Goal: Task Accomplishment & Management: Manage account settings

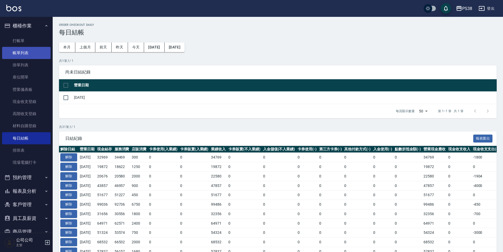
drag, startPoint x: 20, startPoint y: 54, endPoint x: 37, endPoint y: 52, distance: 17.7
click at [20, 54] on link "帳單列表" at bounding box center [26, 53] width 48 height 12
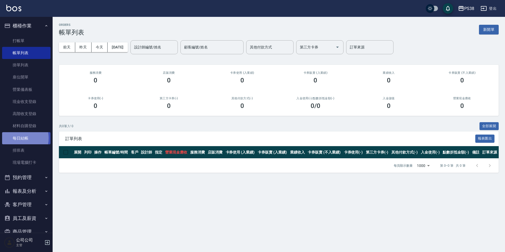
click at [17, 138] on link "每日結帳" at bounding box center [26, 138] width 48 height 12
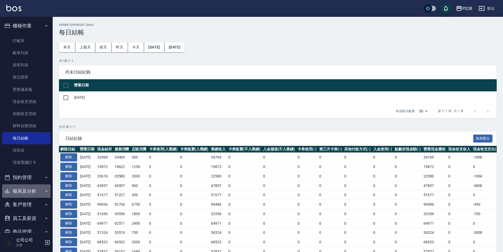
click at [31, 193] on button "報表及分析" at bounding box center [26, 191] width 48 height 14
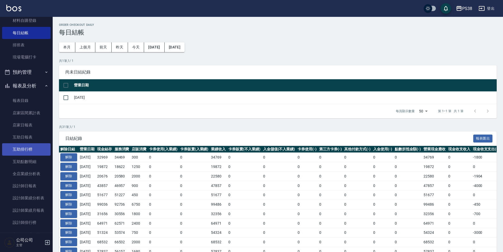
click at [40, 145] on link "互助排行榜" at bounding box center [26, 149] width 48 height 12
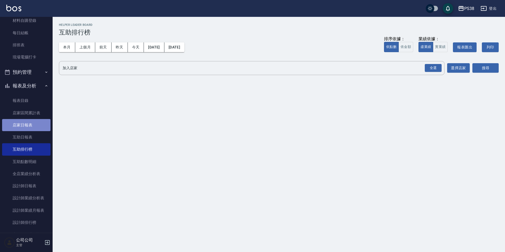
click at [29, 125] on link "店家日報表" at bounding box center [26, 125] width 48 height 12
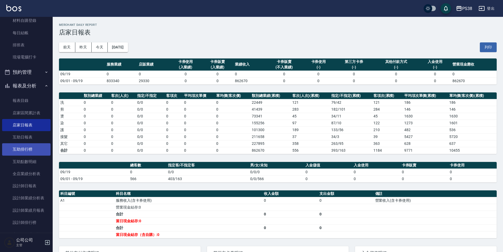
click at [2, 119] on link "店家日報表" at bounding box center [26, 125] width 48 height 12
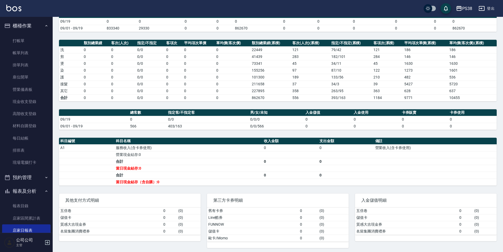
click at [40, 177] on button "預約管理" at bounding box center [26, 178] width 48 height 14
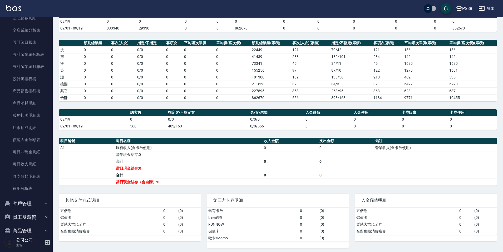
scroll to position [328, 0]
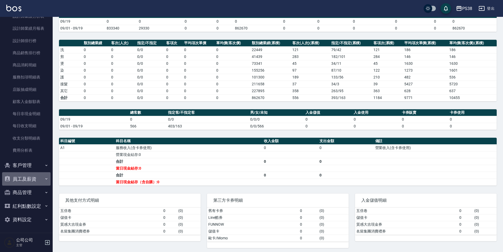
click at [35, 183] on button "員工及薪資" at bounding box center [26, 179] width 48 height 14
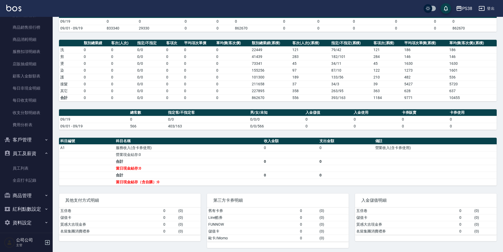
scroll to position [356, 0]
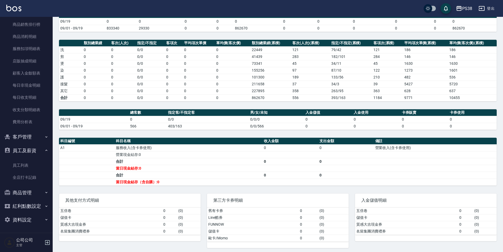
click at [35, 183] on link "全店打卡記錄" at bounding box center [26, 177] width 48 height 12
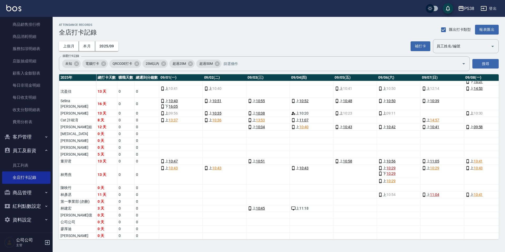
scroll to position [97, 0]
click at [423, 50] on button "補打卡" at bounding box center [421, 46] width 20 height 10
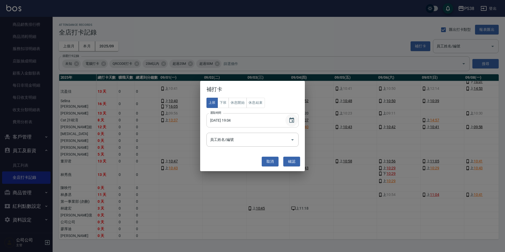
click at [291, 123] on icon "Choose date, selected date is 2025-09-19" at bounding box center [292, 120] width 6 height 6
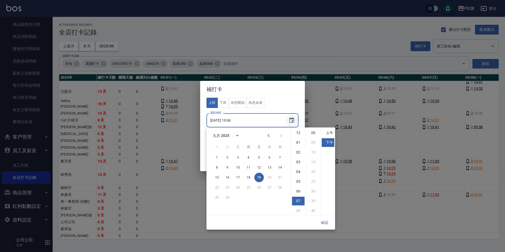
scroll to position [29, 0]
click at [263, 156] on button "5" at bounding box center [258, 157] width 9 height 9
click at [297, 209] on li "11" at bounding box center [298, 210] width 13 height 9
click at [316, 139] on li "05" at bounding box center [313, 142] width 13 height 9
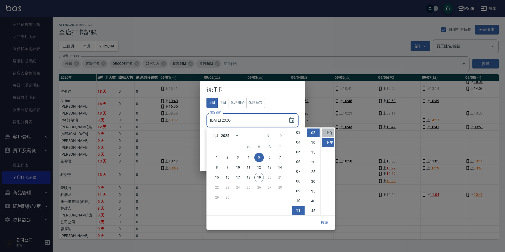
click at [327, 133] on li "上午" at bounding box center [328, 132] width 13 height 9
type input "[DATE] 11:05"
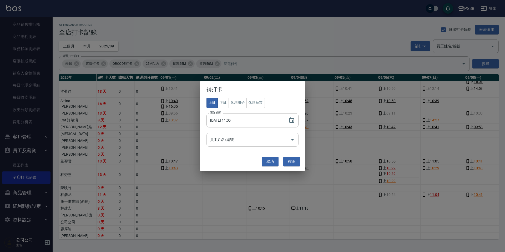
click at [245, 140] on input "員工姓名/編號" at bounding box center [248, 139] width 79 height 9
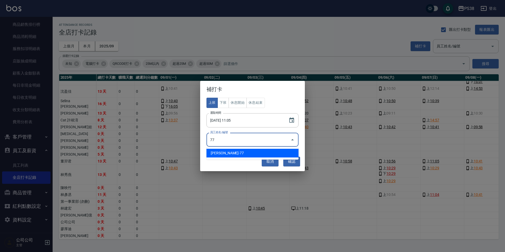
drag, startPoint x: 237, startPoint y: 152, endPoint x: 240, endPoint y: 152, distance: 3.2
click at [237, 152] on li "[PERSON_NAME]-77" at bounding box center [253, 153] width 92 height 9
type input "林建宏"
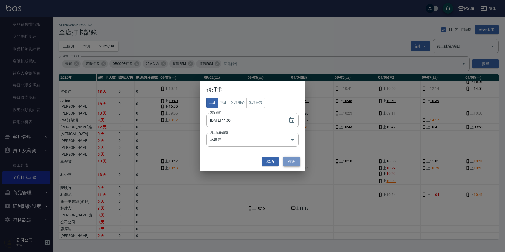
click at [296, 161] on button "確認" at bounding box center [291, 162] width 17 height 10
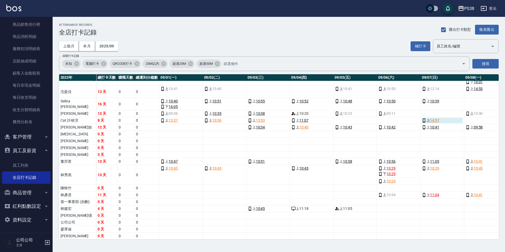
scroll to position [44, 0]
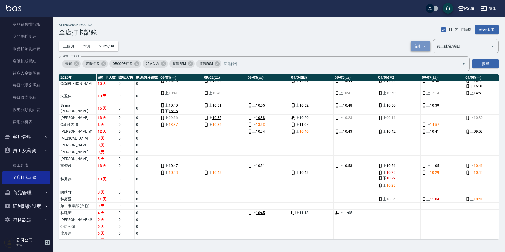
click at [423, 45] on button "補打卡" at bounding box center [421, 46] width 20 height 10
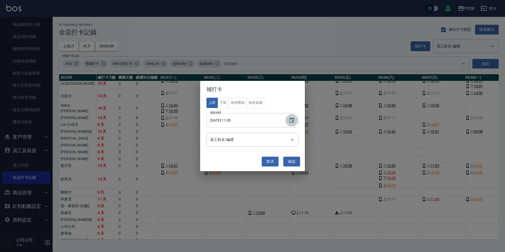
click at [292, 123] on icon "Choose date, selected date is 2025-09-05" at bounding box center [292, 120] width 6 height 6
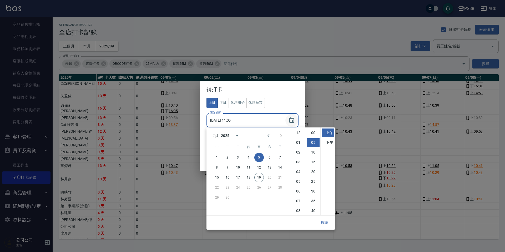
scroll to position [10, 0]
click at [243, 125] on input "[DATE] 11:05" at bounding box center [245, 120] width 77 height 14
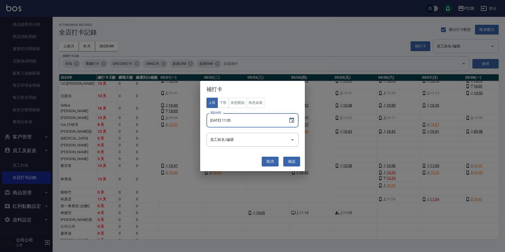
click at [242, 122] on input "[DATE] 11:05" at bounding box center [245, 120] width 77 height 14
drag, startPoint x: 236, startPoint y: 121, endPoint x: 242, endPoint y: 119, distance: 6.4
click at [242, 119] on input "[DATE] 11:05" at bounding box center [245, 120] width 77 height 14
type input "[DATE] 11:06"
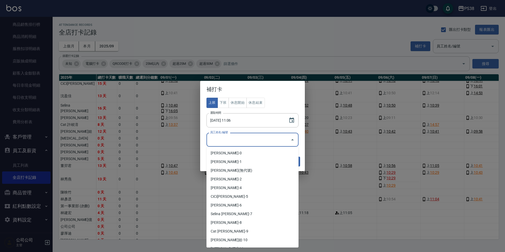
click at [261, 142] on input "員工姓名/編號" at bounding box center [248, 139] width 79 height 9
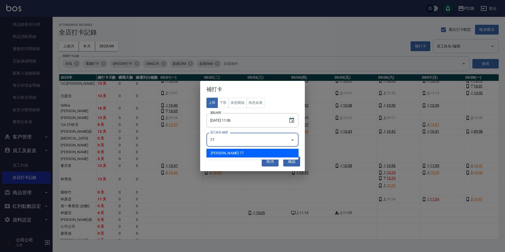
click at [227, 154] on li "[PERSON_NAME]-77" at bounding box center [253, 153] width 92 height 9
type input "林建宏"
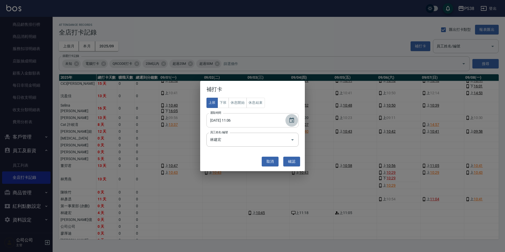
click at [296, 118] on button "Choose date, selected date is 2025-09-05" at bounding box center [292, 120] width 13 height 13
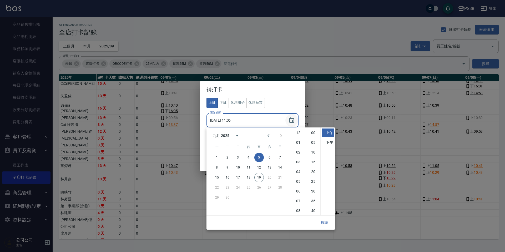
scroll to position [29, 0]
click at [270, 156] on button "6" at bounding box center [269, 157] width 9 height 9
type input "[DATE] 11:06"
click at [326, 221] on button "確認" at bounding box center [324, 223] width 17 height 10
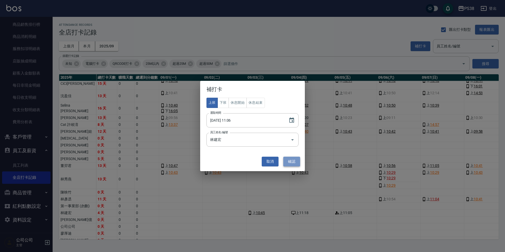
click at [295, 163] on button "確認" at bounding box center [291, 162] width 17 height 10
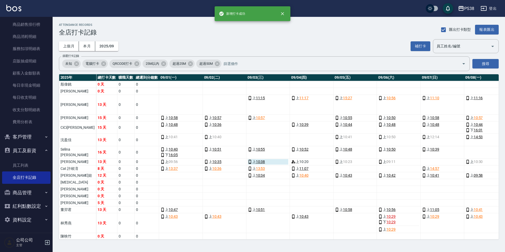
scroll to position [97, 0]
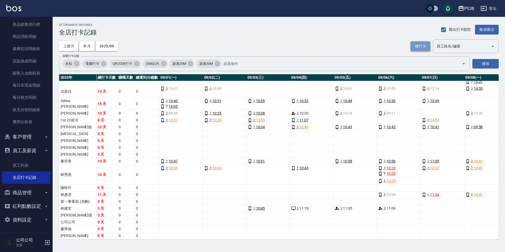
click at [419, 43] on button "補打卡" at bounding box center [421, 46] width 20 height 10
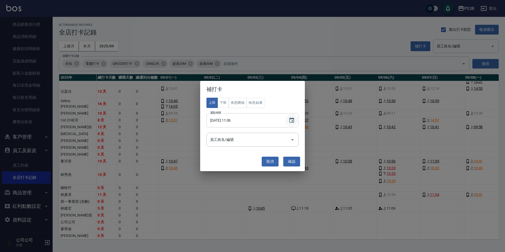
click at [293, 118] on icon "Choose date, selected date is 2025-09-06" at bounding box center [291, 119] width 5 height 5
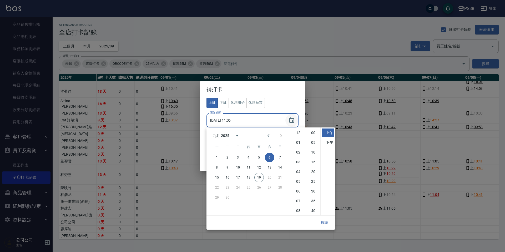
scroll to position [29, 0]
click at [279, 158] on button "7" at bounding box center [280, 157] width 9 height 9
click at [316, 151] on li "10" at bounding box center [313, 152] width 13 height 9
type input "[DATE] 11:10"
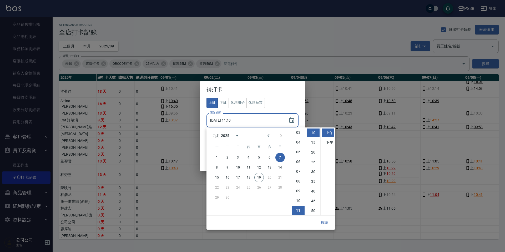
click at [318, 223] on button "確認" at bounding box center [324, 223] width 17 height 10
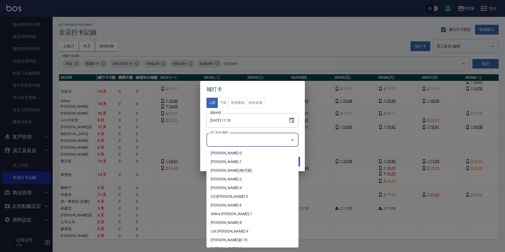
click at [253, 141] on input "員工姓名/編號" at bounding box center [248, 139] width 79 height 9
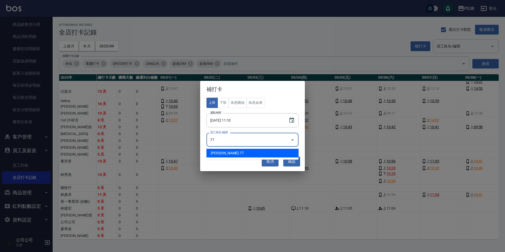
click at [246, 153] on li "[PERSON_NAME]-77" at bounding box center [253, 153] width 92 height 9
type input "林建宏"
click at [293, 161] on button "確認" at bounding box center [291, 162] width 17 height 10
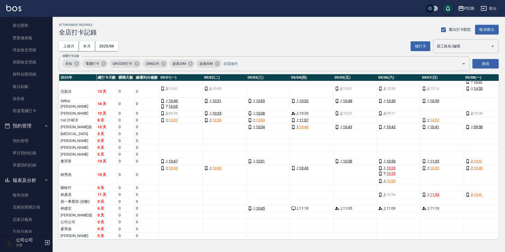
scroll to position [0, 0]
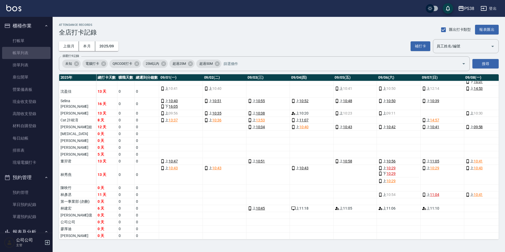
click at [33, 52] on link "帳單列表" at bounding box center [26, 53] width 48 height 12
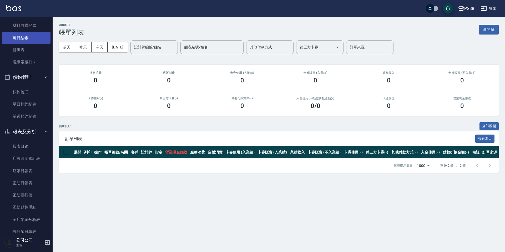
scroll to position [158, 0]
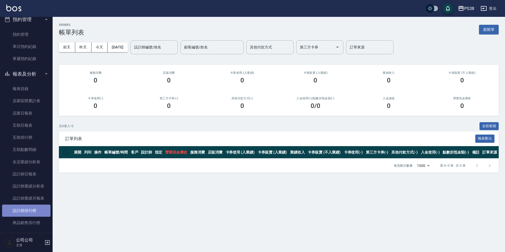
click at [31, 205] on link "設計師排行榜" at bounding box center [26, 210] width 48 height 12
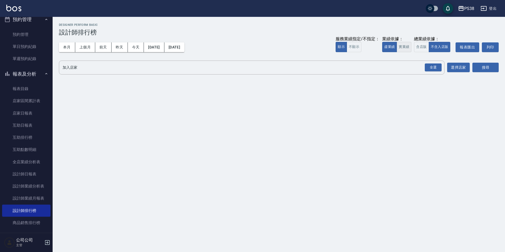
click at [404, 48] on button "實業績" at bounding box center [404, 47] width 15 height 10
click at [426, 64] on div "全選" at bounding box center [433, 67] width 17 height 8
click at [489, 69] on button "搜尋" at bounding box center [486, 68] width 26 height 10
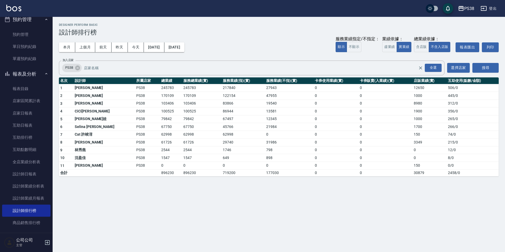
click at [253, 36] on h3 "設計師排行榜" at bounding box center [279, 32] width 440 height 7
click at [263, 42] on div "本月 上個月 [DATE] [DATE] [DATE] [DATE] [DATE] 服務業績指定/不指定： 顯示 不顯示 業績依據： 虛業績 實業績 總業績依…" at bounding box center [279, 47] width 440 height 22
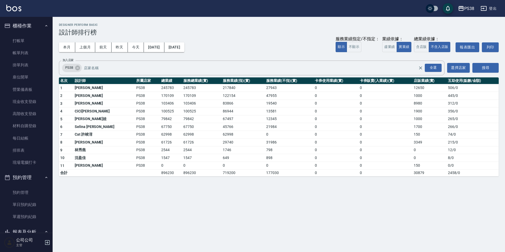
click at [217, 50] on div "本月 上個月 [DATE] [DATE] [DATE] [DATE] [DATE] 服務業績指定/不指定： 顯示 不顯示 業績依據： 虛業績 實業績 總業績依…" at bounding box center [279, 47] width 440 height 22
drag, startPoint x: 142, startPoint y: 95, endPoint x: 152, endPoint y: 98, distance: 10.9
click at [160, 98] on td "170109" at bounding box center [171, 96] width 22 height 8
click at [162, 122] on td "79842" at bounding box center [171, 119] width 22 height 8
drag, startPoint x: 141, startPoint y: 103, endPoint x: 153, endPoint y: 104, distance: 12.4
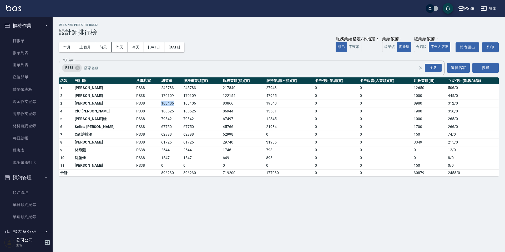
click at [160, 104] on td "103406" at bounding box center [171, 103] width 22 height 8
click at [160, 107] on td "100525" at bounding box center [171, 111] width 22 height 8
click at [273, 51] on div "本月 上個月 [DATE] [DATE] [DATE] [DATE] [DATE] 服務業績指定/不指定： 顯示 不顯示 業績依據： 虛業績 實業績 總業績依…" at bounding box center [279, 47] width 440 height 22
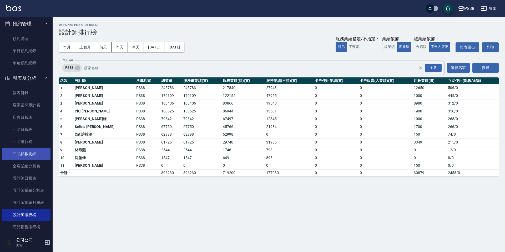
scroll to position [184, 0]
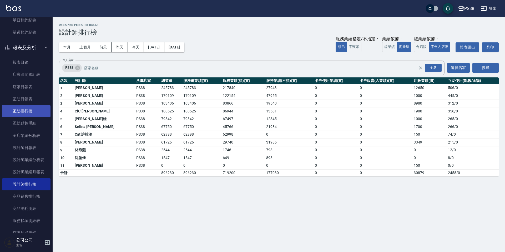
click at [30, 114] on link "互助排行榜" at bounding box center [26, 111] width 48 height 12
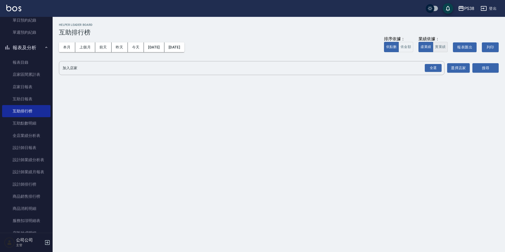
click at [444, 42] on button "實業績" at bounding box center [440, 47] width 15 height 10
drag, startPoint x: 438, startPoint y: 64, endPoint x: 447, endPoint y: 66, distance: 9.0
click at [438, 64] on div "全選" at bounding box center [433, 68] width 17 height 8
click at [498, 70] on button "搜尋" at bounding box center [486, 68] width 26 height 10
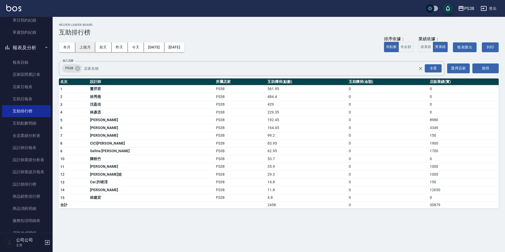
click at [79, 51] on button "上個月" at bounding box center [85, 47] width 20 height 10
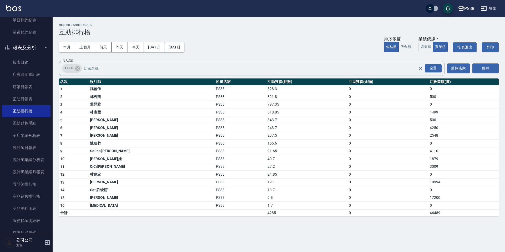
click at [196, 52] on div "本月 上個月 [DATE] [DATE] [DATE] [DATE] [DATE] 排序依據： 依點數 依金額 業績依據： 虛業績 實業績 報表匯出 列印" at bounding box center [279, 47] width 440 height 22
click at [184, 48] on button "[DATE]" at bounding box center [174, 47] width 20 height 10
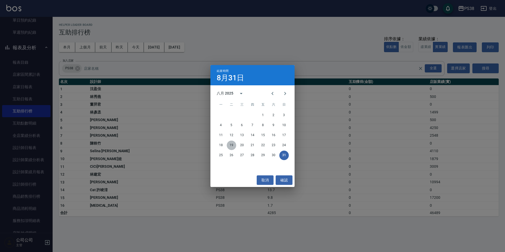
click at [233, 146] on button "19" at bounding box center [231, 145] width 9 height 9
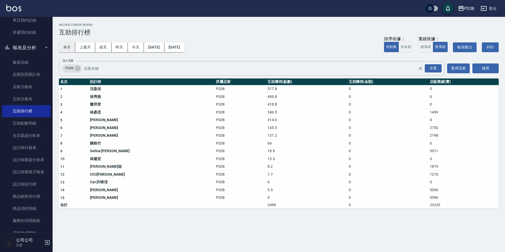
click at [65, 48] on button "本月" at bounding box center [67, 47] width 16 height 10
drag, startPoint x: 236, startPoint y: 110, endPoint x: 252, endPoint y: 113, distance: 16.9
click at [266, 113] on td "229.35" at bounding box center [306, 112] width 81 height 8
click at [232, 54] on div "本月 上個月 [DATE] [DATE] [DATE] [DATE] [DATE] 排序依據： 依點數 依金額 業績依據： 虛業績 實業績 報表匯出 列印" at bounding box center [279, 47] width 440 height 22
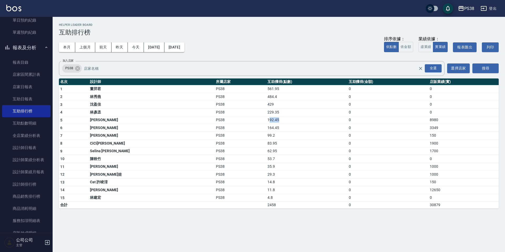
drag, startPoint x: 237, startPoint y: 118, endPoint x: 251, endPoint y: 120, distance: 13.3
click at [266, 120] on td "192.45" at bounding box center [306, 120] width 81 height 8
click at [266, 121] on td "192.45" at bounding box center [306, 120] width 81 height 8
click at [264, 216] on div "PS38 [DATE] - [DATE] 互助排行榜 列印時間： [DATE][PHONE_NUMBER]:15 Helper Leader Board 互助…" at bounding box center [252, 126] width 505 height 252
